Goal: Information Seeking & Learning: Understand process/instructions

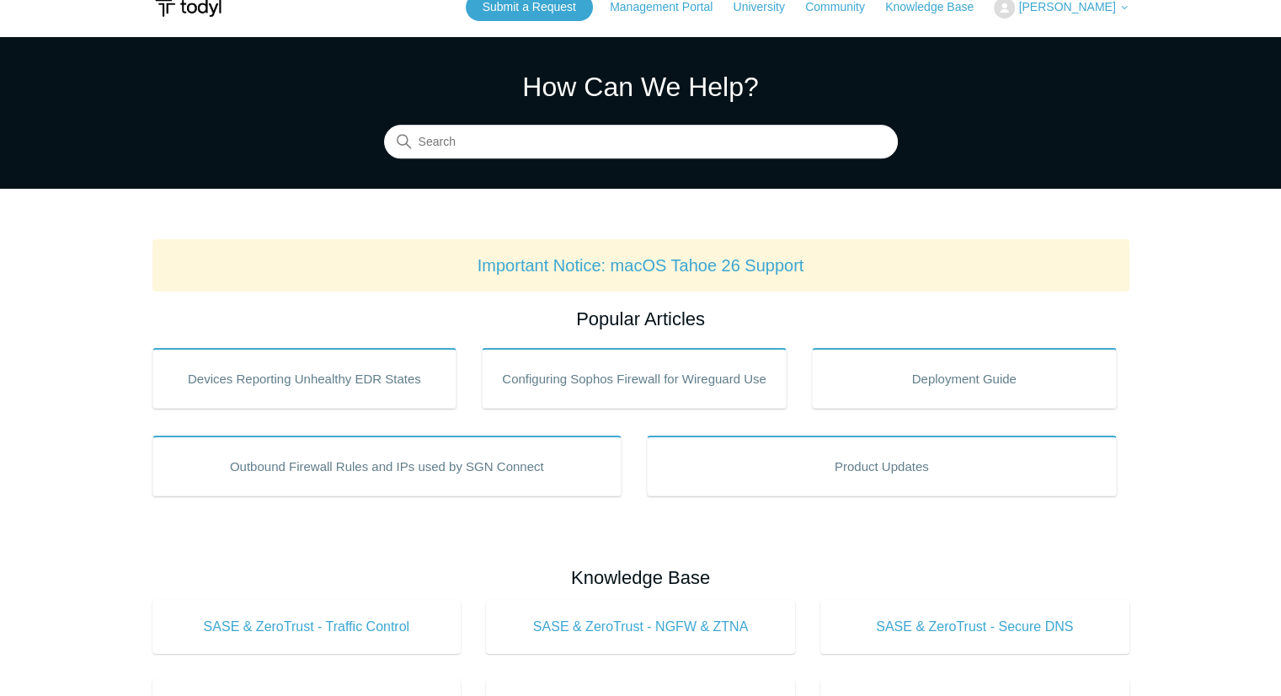
scroll to position [20, 0]
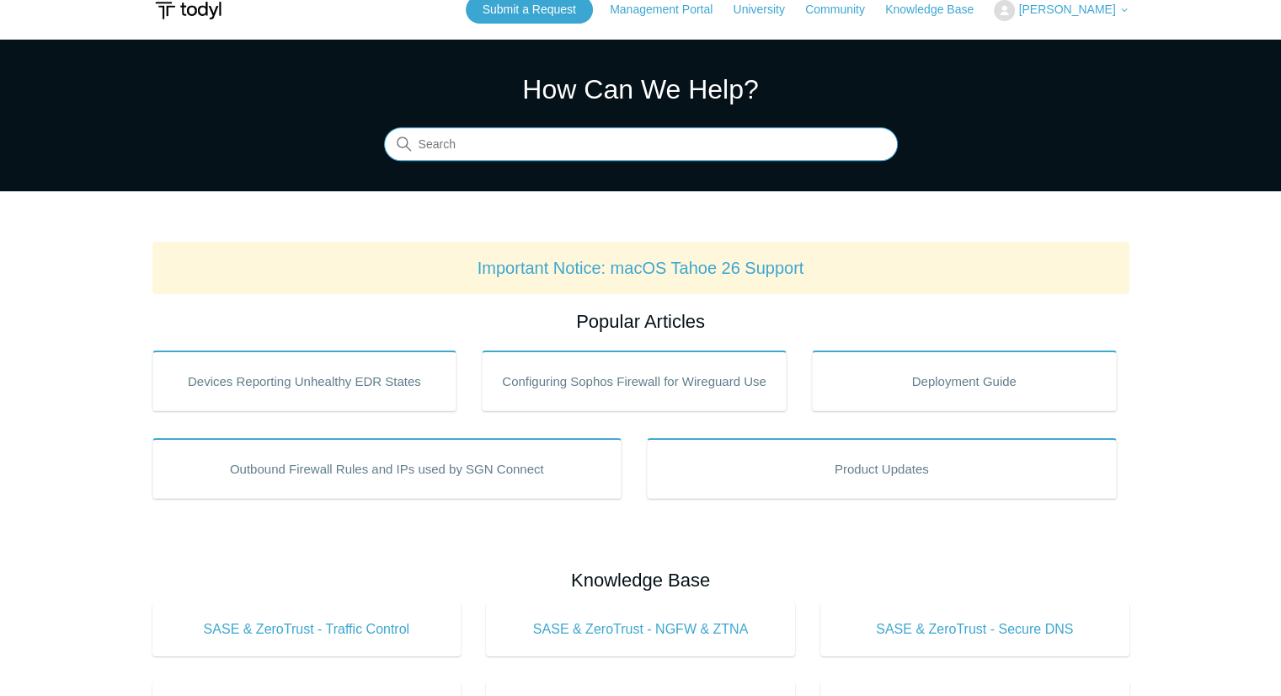
click at [586, 139] on input "Search" at bounding box center [641, 145] width 514 height 34
type input "u"
type input "upgrade"
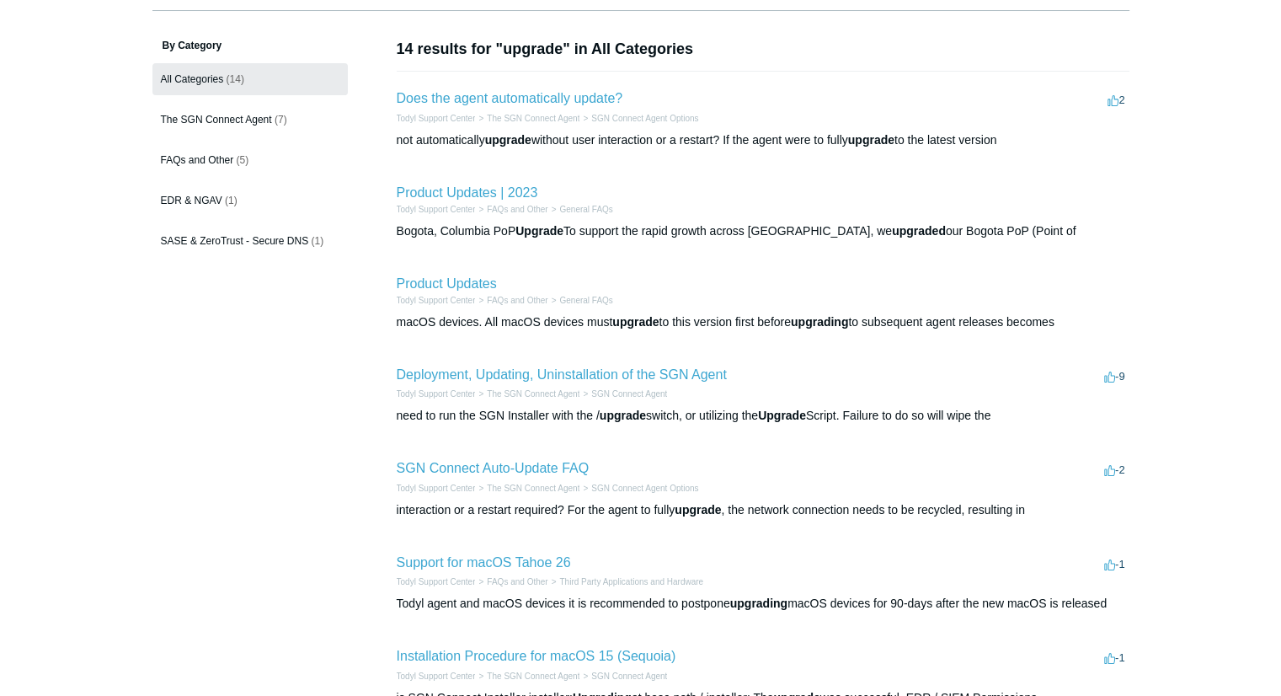
scroll to position [115, 0]
click at [526, 368] on link "Deployment, Updating, Uninstallation of the SGN Agent" at bounding box center [562, 374] width 330 height 14
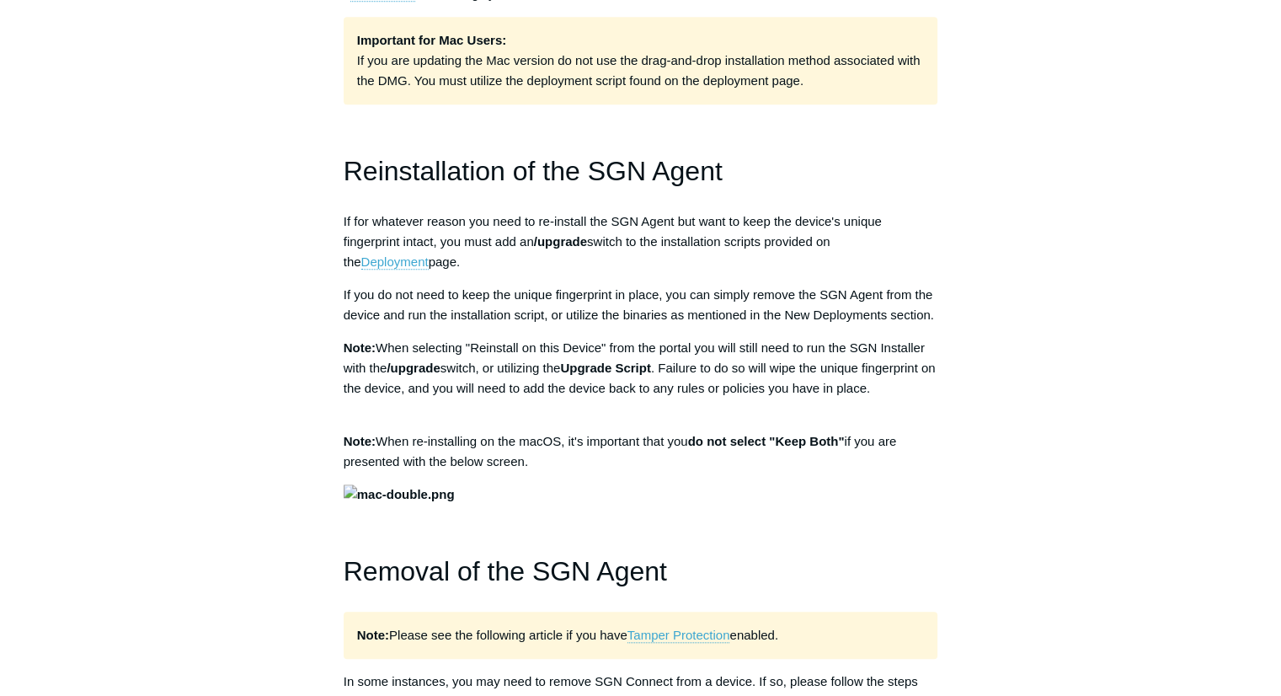
scroll to position [1391, 0]
